Goal: Task Accomplishment & Management: Use online tool/utility

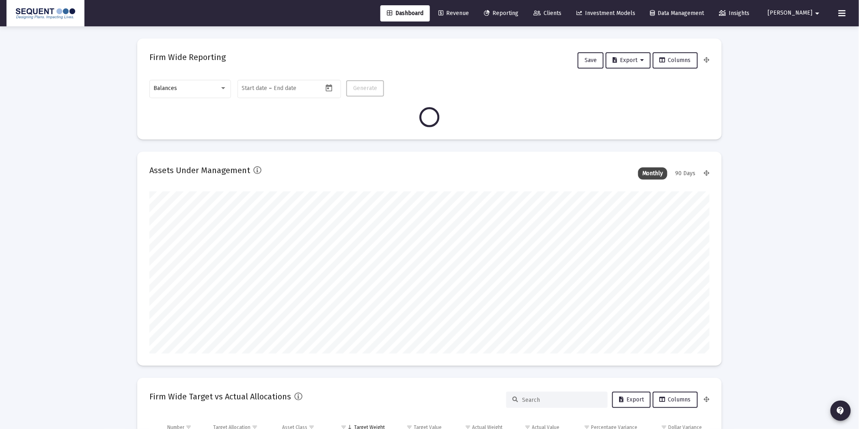
scroll to position [162, 301]
type input "[DATE]"
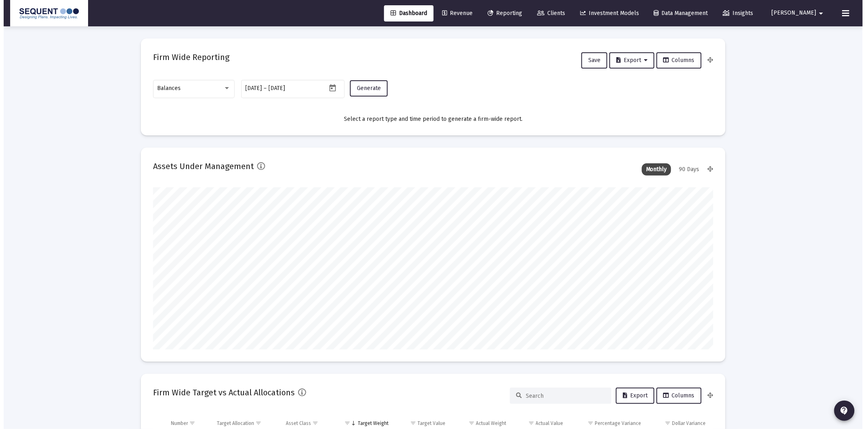
scroll to position [162, 261]
click at [513, 10] on span "Reporting" at bounding box center [501, 13] width 34 height 7
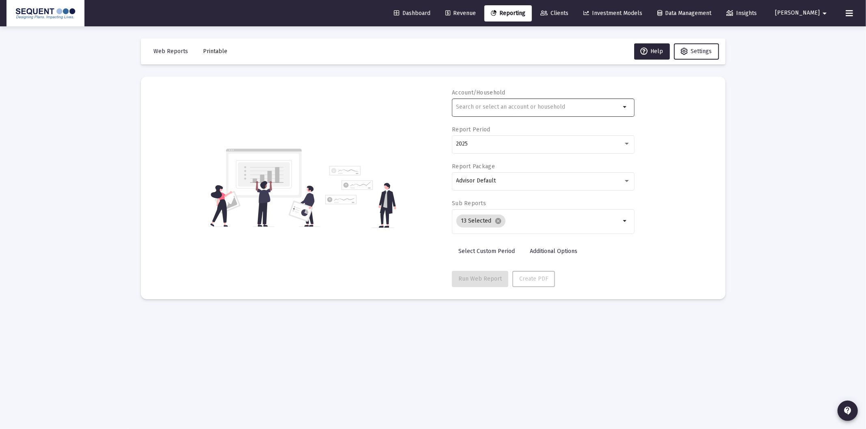
click at [485, 109] on input "text" at bounding box center [538, 107] width 164 height 6
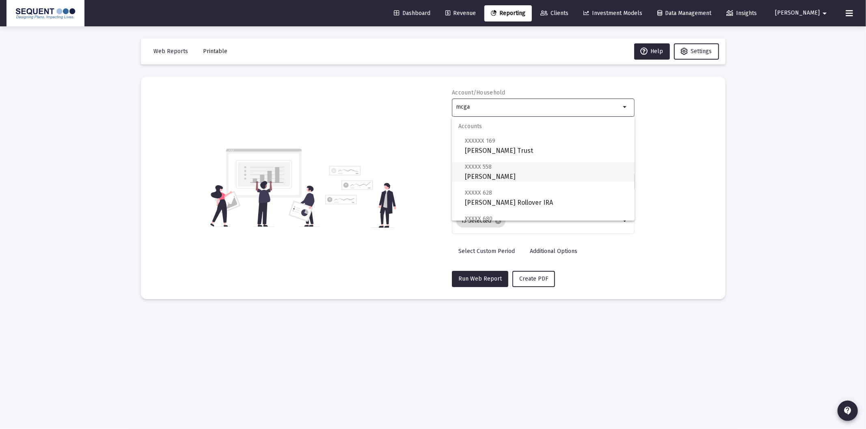
click at [530, 178] on span "XXXXX 558 [PERSON_NAME]" at bounding box center [546, 172] width 163 height 20
type input "[PERSON_NAME]"
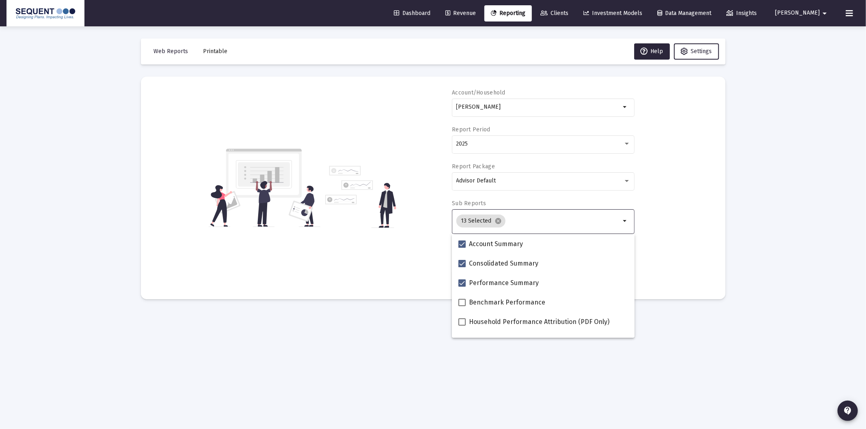
click at [509, 218] on input "Selection" at bounding box center [565, 221] width 112 height 6
click at [461, 261] on span at bounding box center [461, 263] width 7 height 7
click at [461, 267] on input "Consolidated Summary" at bounding box center [461, 267] width 0 height 0
checkbox input "false"
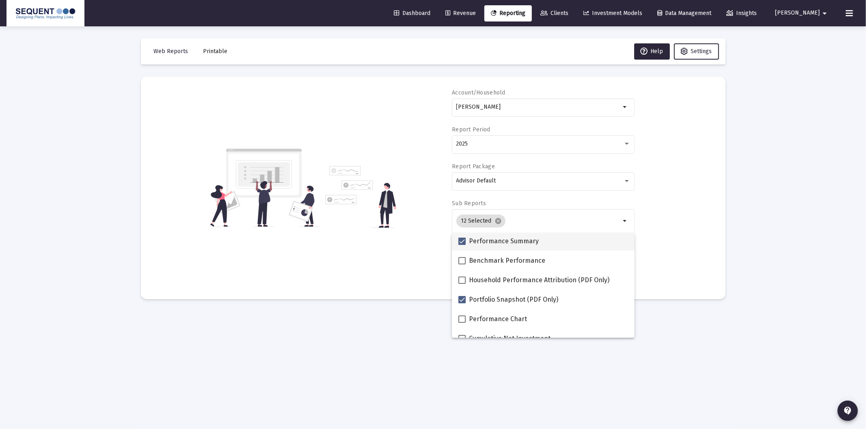
scroll to position [135, 0]
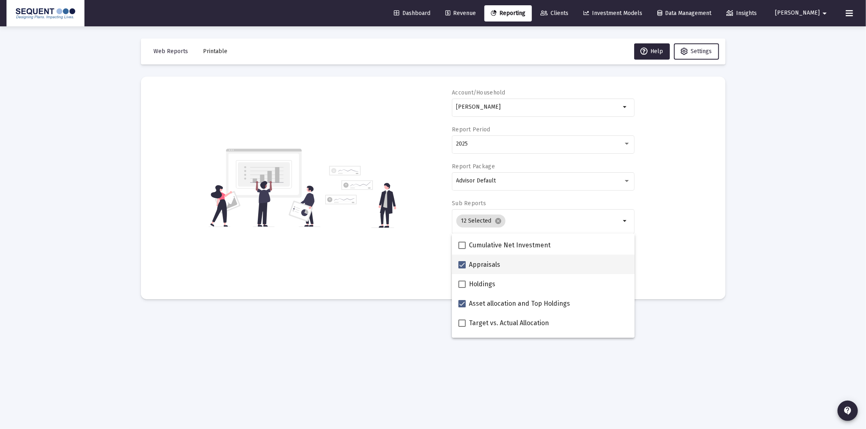
click at [460, 267] on span at bounding box center [461, 264] width 7 height 7
click at [461, 269] on input "Appraisals" at bounding box center [461, 269] width 0 height 0
checkbox input "false"
click at [463, 303] on span at bounding box center [461, 303] width 7 height 7
click at [462, 308] on input "Asset allocation and Top Holdings" at bounding box center [461, 308] width 0 height 0
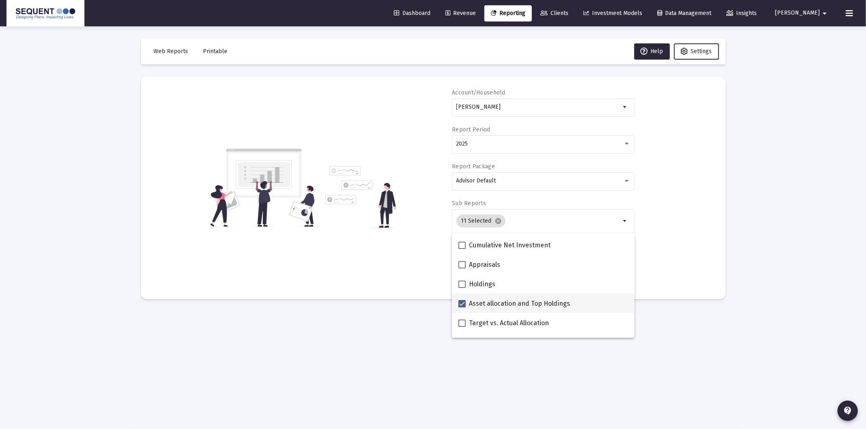
checkbox input "false"
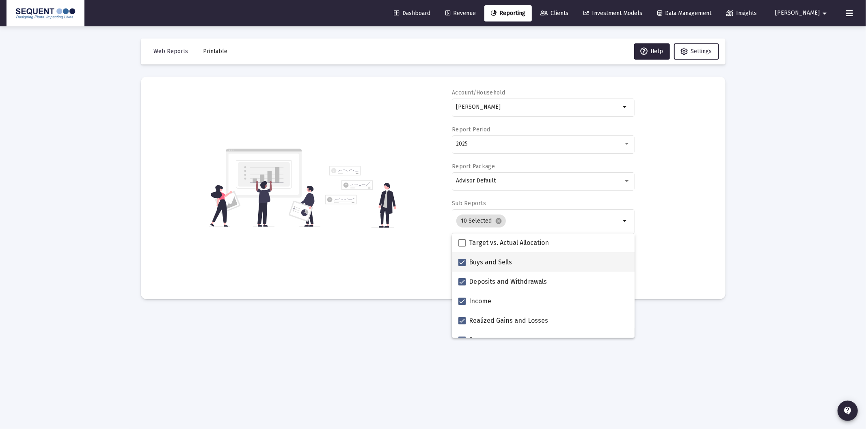
scroll to position [225, 0]
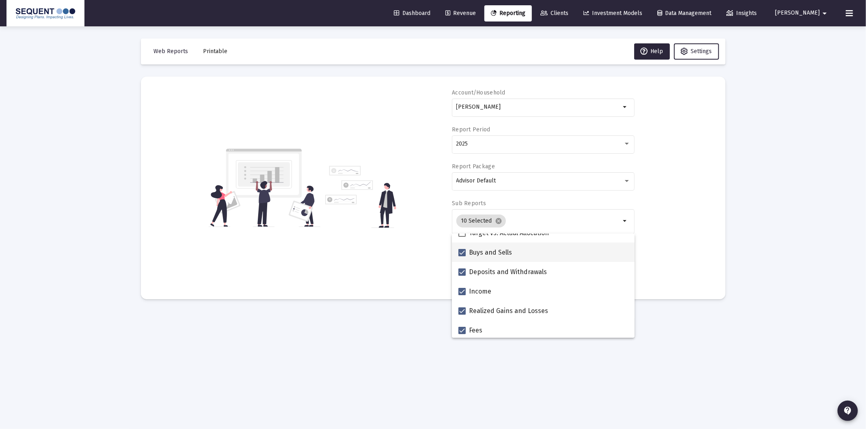
click at [461, 253] on span at bounding box center [461, 252] width 7 height 7
click at [461, 257] on input "Buys and Sells" at bounding box center [461, 257] width 0 height 0
checkbox input "false"
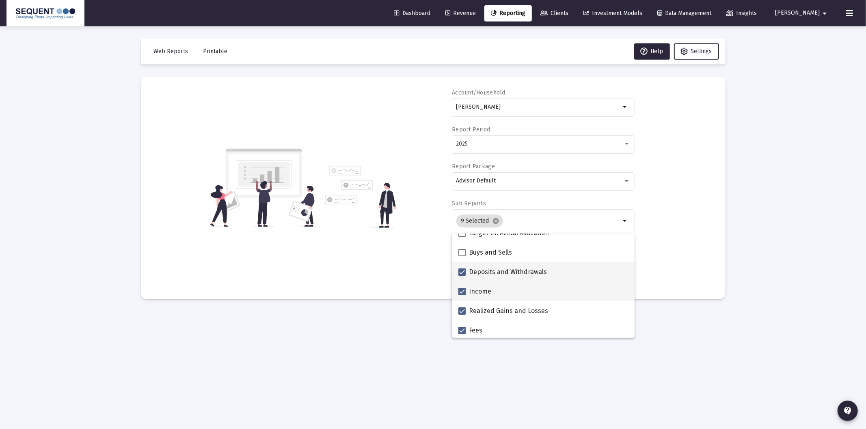
click at [461, 273] on span at bounding box center [461, 272] width 7 height 7
click at [461, 276] on input "Deposits and Withdrawals" at bounding box center [461, 276] width 0 height 0
checkbox input "false"
click at [464, 313] on span at bounding box center [461, 311] width 7 height 7
click at [462, 315] on input "Realized Gains and Losses" at bounding box center [461, 315] width 0 height 0
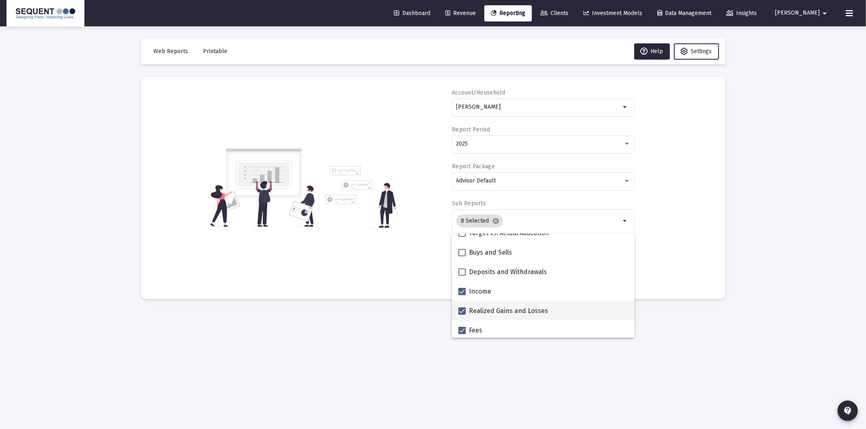
checkbox input "false"
click at [461, 330] on span at bounding box center [461, 330] width 7 height 7
click at [461, 334] on input "Fees" at bounding box center [461, 334] width 0 height 0
checkbox input "false"
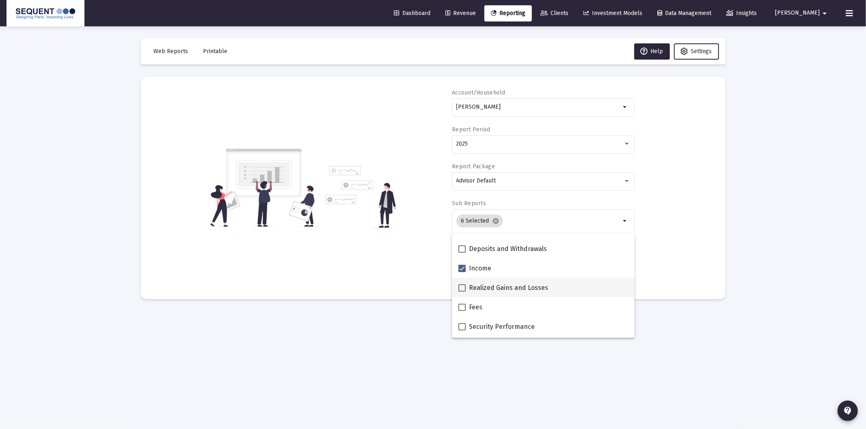
scroll to position [270, 0]
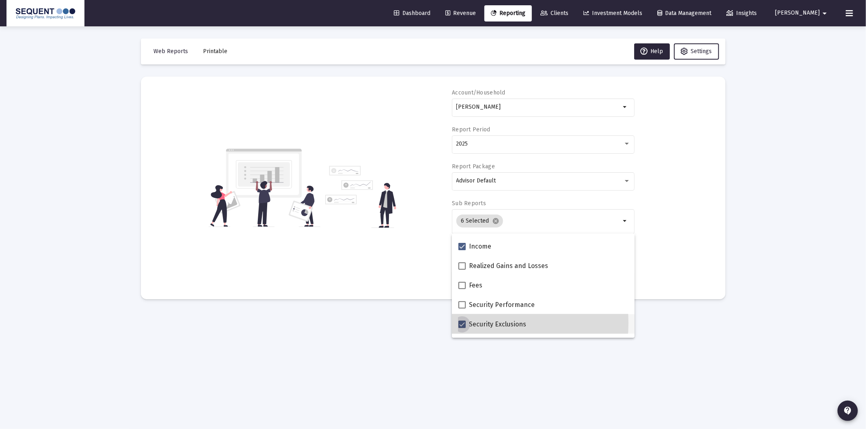
click at [465, 323] on span at bounding box center [461, 324] width 7 height 7
click at [462, 328] on input "Security Exclusions" at bounding box center [461, 328] width 0 height 0
checkbox input "false"
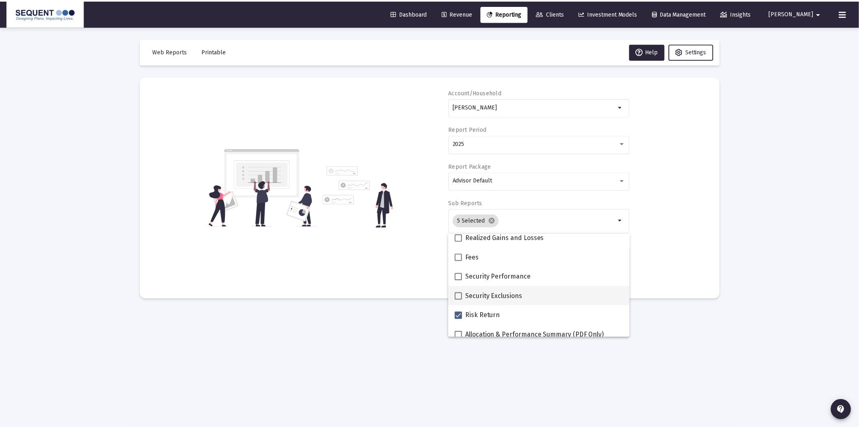
scroll to position [325, 0]
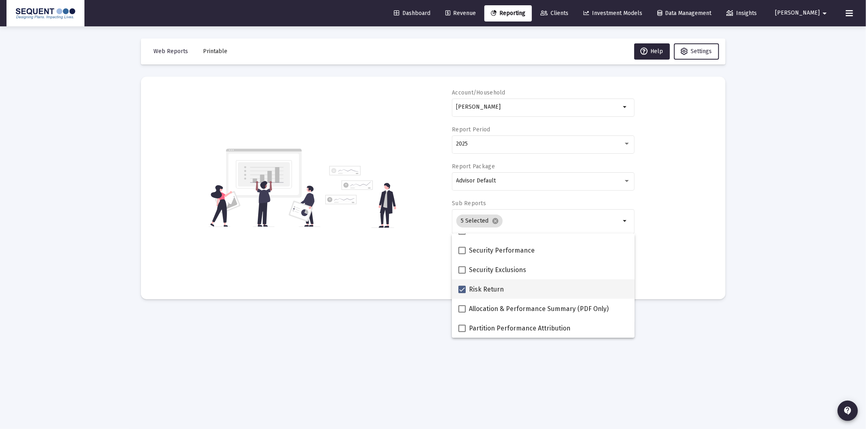
click at [460, 291] on span at bounding box center [461, 289] width 7 height 7
click at [461, 293] on input "Risk Return" at bounding box center [461, 293] width 0 height 0
checkbox input "false"
click at [703, 268] on div "Account/Household [PERSON_NAME] arrow_drop_down Report Period 2025 Report Packa…" at bounding box center [433, 188] width 560 height 198
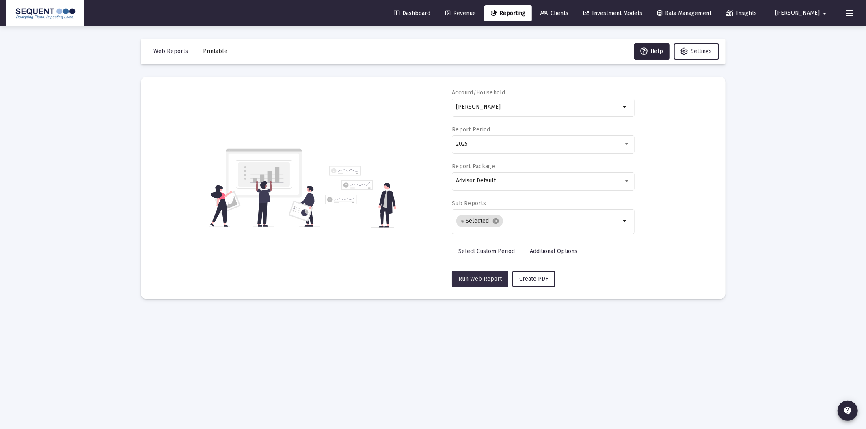
click at [489, 279] on span "Run Web Report" at bounding box center [479, 279] width 43 height 7
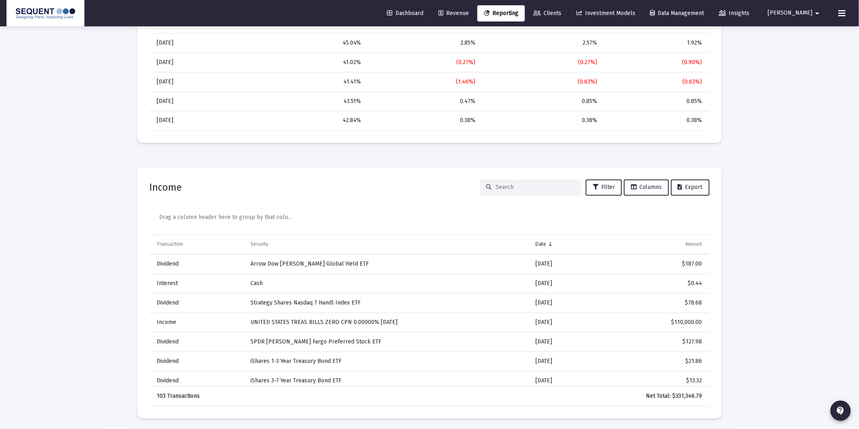
scroll to position [131, 0]
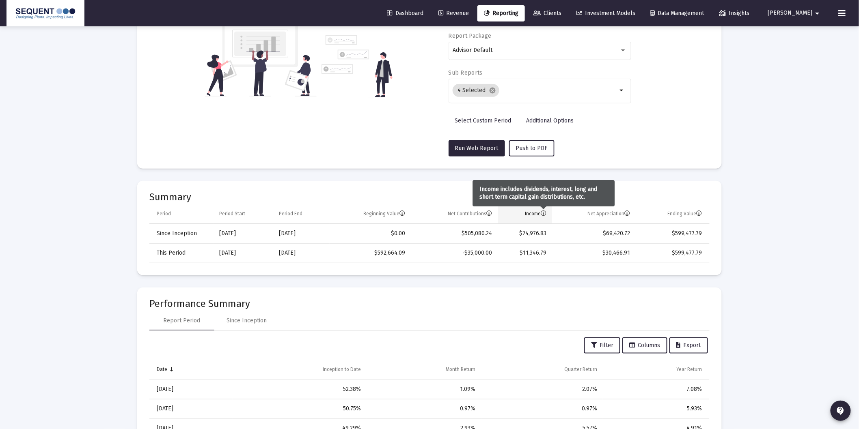
click at [544, 211] on icon "Column Income" at bounding box center [544, 214] width 6 height 6
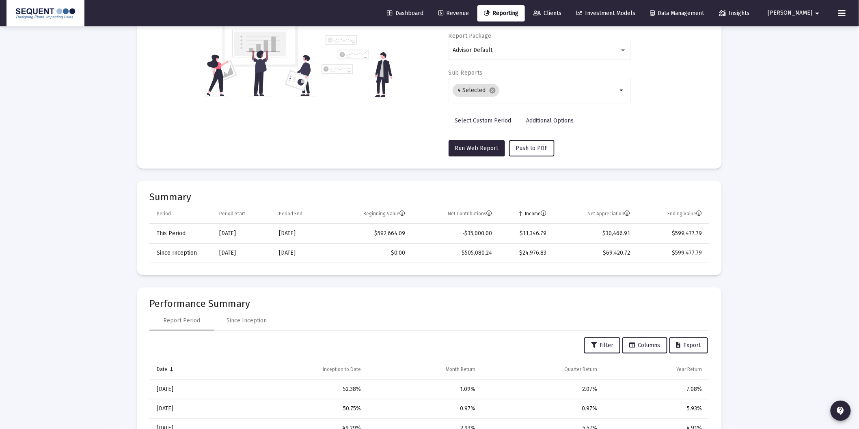
click at [757, 284] on div "Loading... Web Reports Printable Help Settings Account/Household [PERSON_NAME] …" at bounding box center [429, 352] width 859 height 967
click at [522, 212] on span "Column Income" at bounding box center [520, 214] width 6 height 6
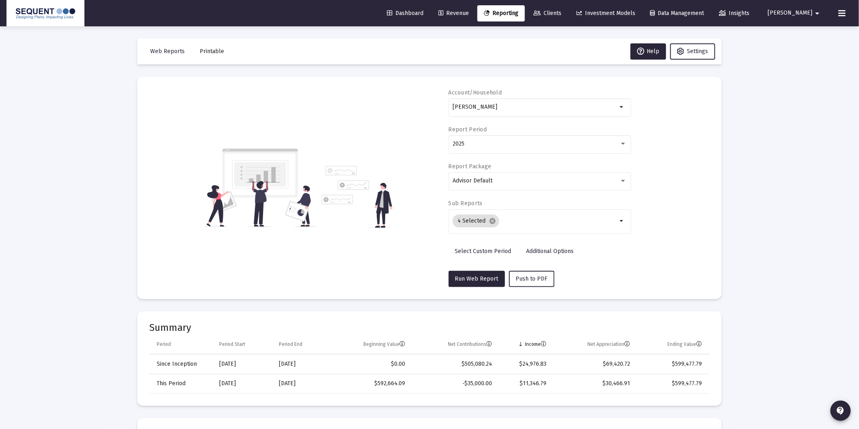
scroll to position [1824, 0]
